Goal: Information Seeking & Learning: Learn about a topic

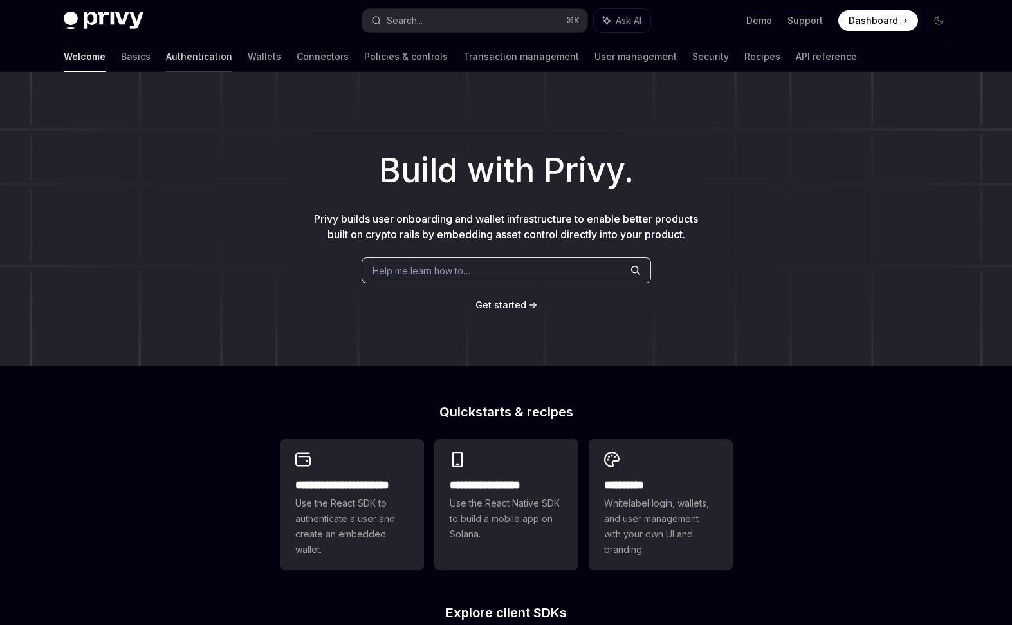
click at [166, 53] on link "Authentication" at bounding box center [199, 56] width 66 height 31
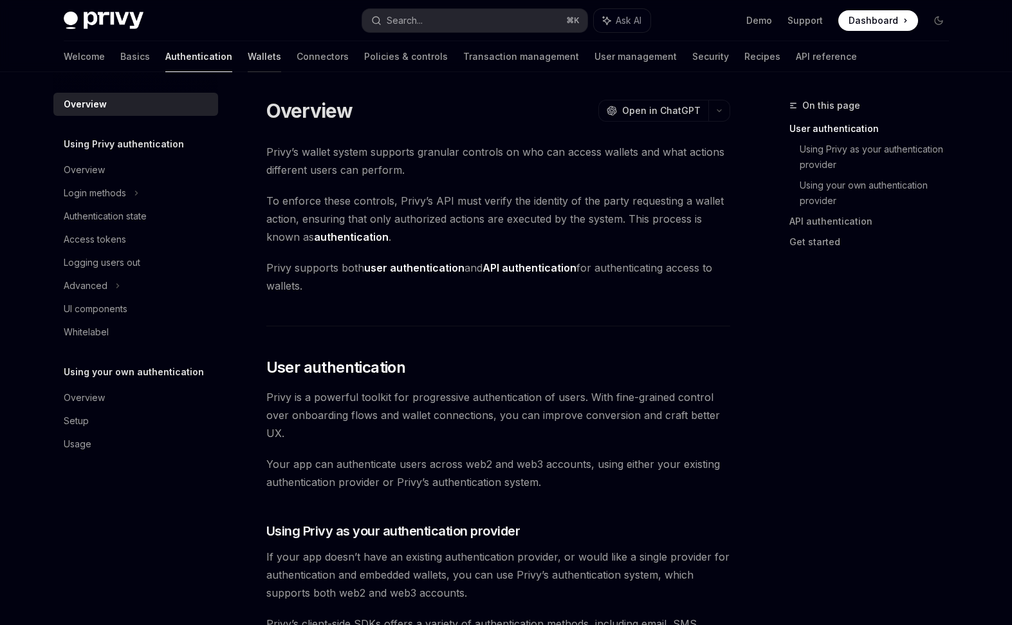
click at [248, 59] on link "Wallets" at bounding box center [264, 56] width 33 height 31
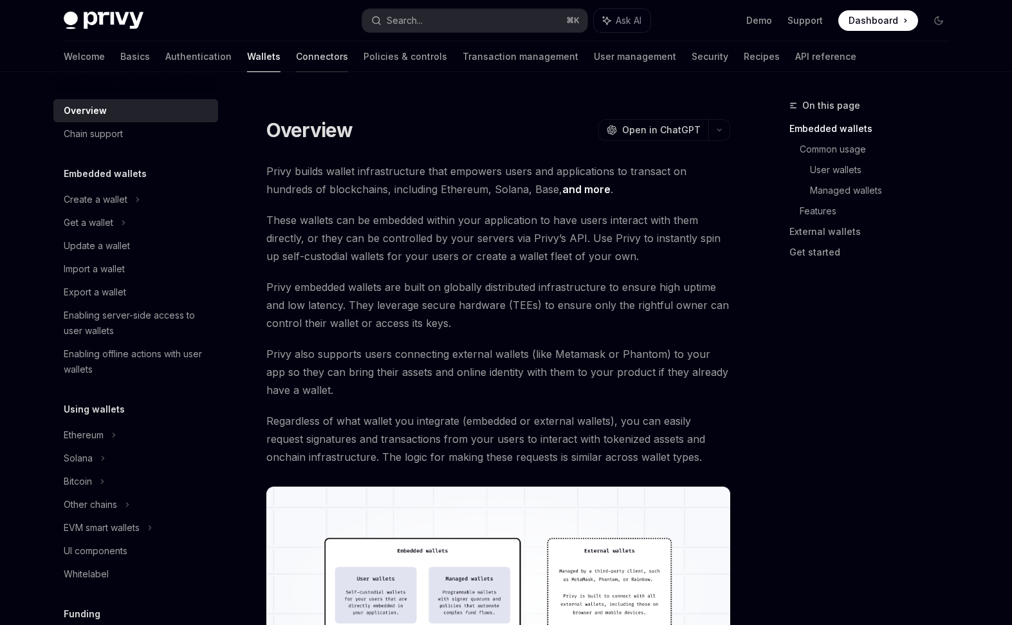
click at [296, 59] on link "Connectors" at bounding box center [322, 56] width 52 height 31
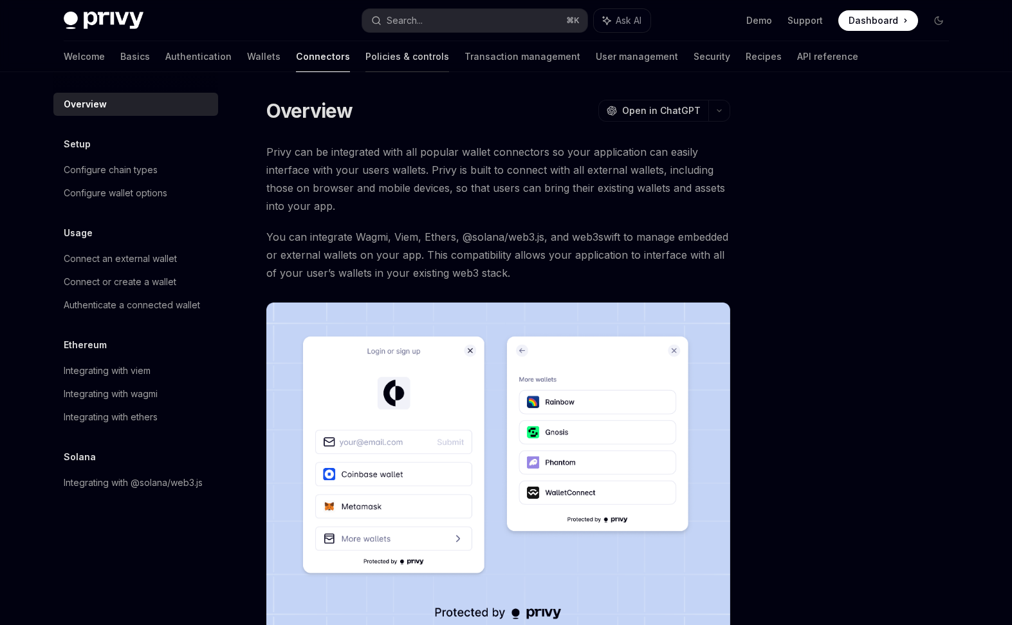
click at [365, 60] on link "Policies & controls" at bounding box center [407, 56] width 84 height 31
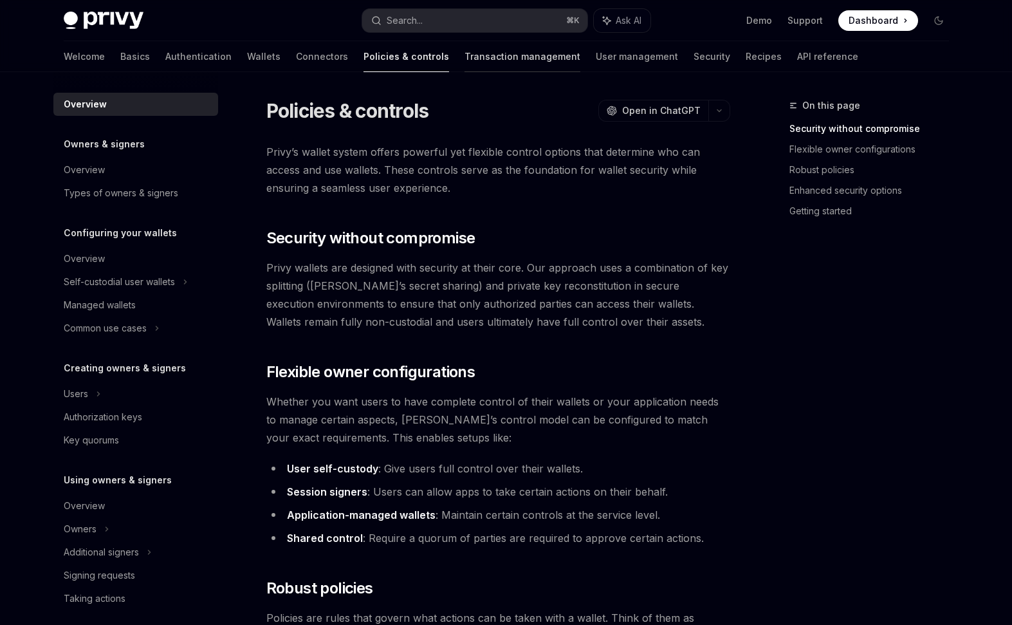
click at [465, 60] on link "Transaction management" at bounding box center [523, 56] width 116 height 31
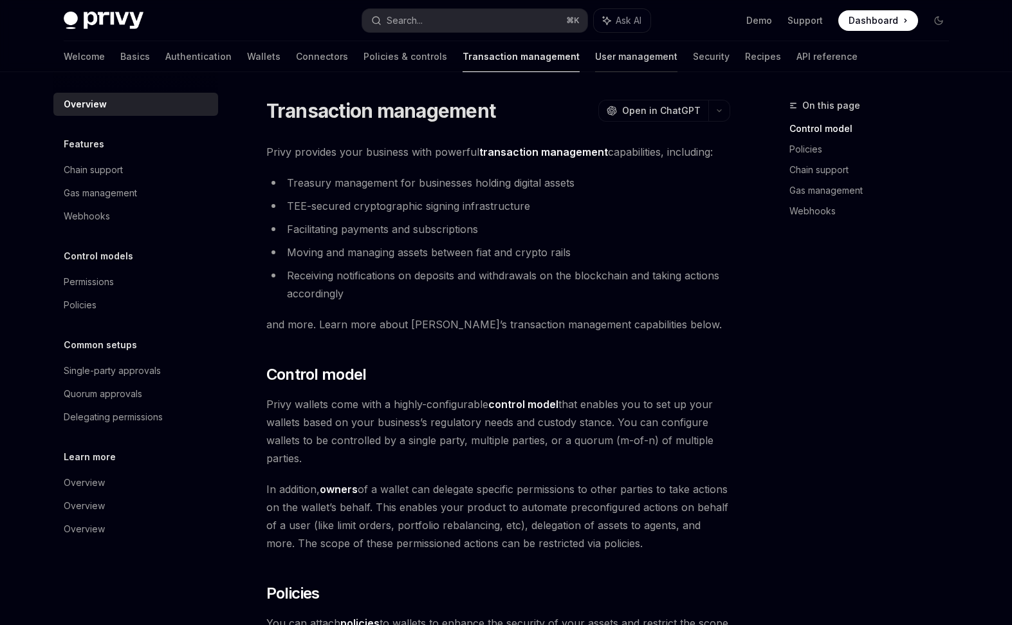
click at [595, 61] on link "User management" at bounding box center [636, 56] width 82 height 31
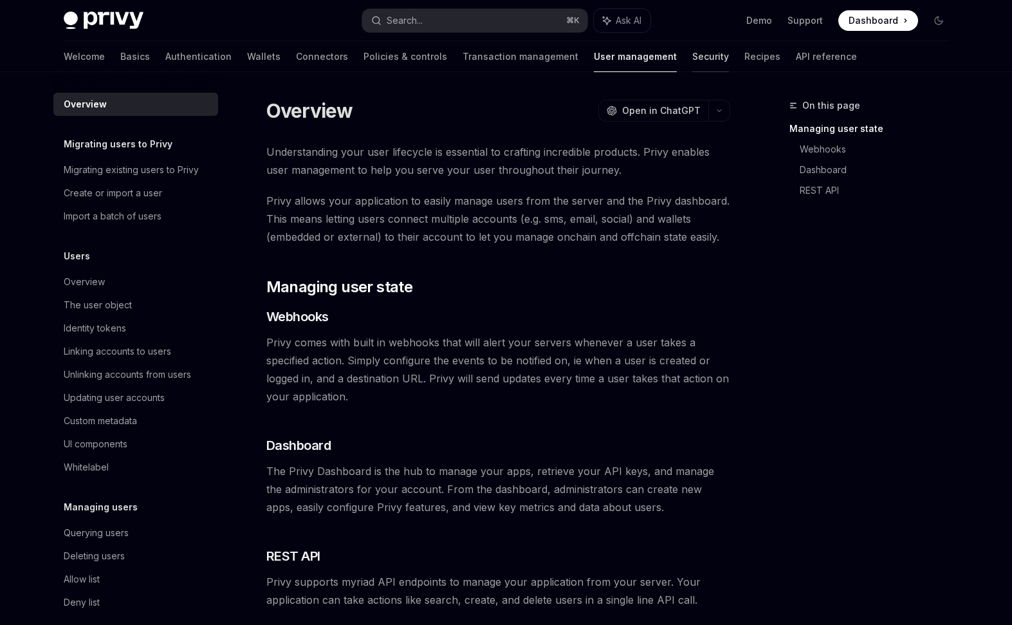
click at [692, 57] on link "Security" at bounding box center [710, 56] width 37 height 31
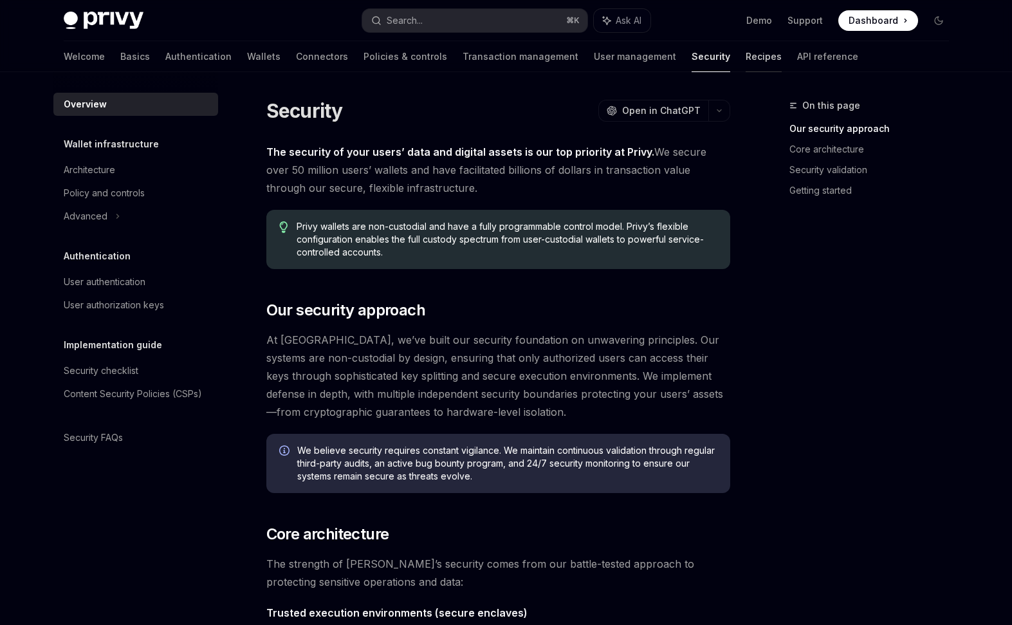
click at [746, 60] on link "Recipes" at bounding box center [764, 56] width 36 height 31
type textarea "*"
